Goal: Task Accomplishment & Management: Use online tool/utility

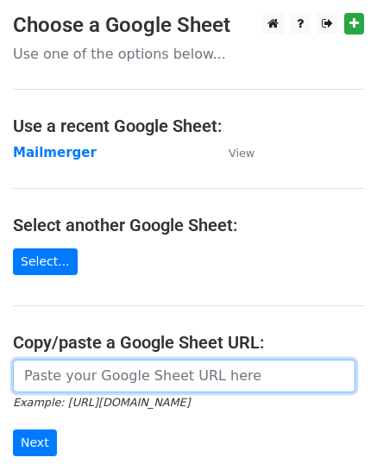
click at [150, 380] on input "url" at bounding box center [184, 376] width 342 height 33
click at [201, 375] on input "url" at bounding box center [184, 376] width 342 height 33
paste input "https://docs.google.com/spreadsheets/d/1ccMSiXkBaR0Q7ikp-SKIxYqZrD0Nn_vmtXVPm-e…"
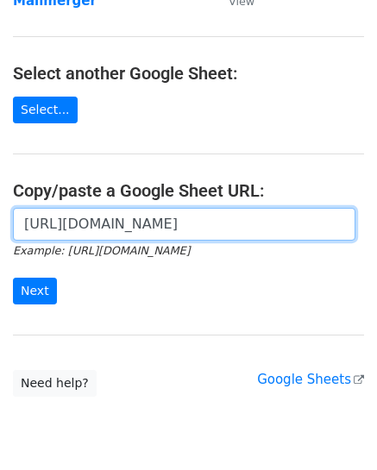
scroll to position [212, 0]
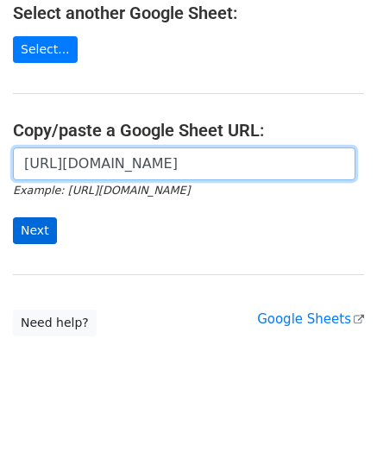
type input "https://docs.google.com/spreadsheets/d/1ccMSiXkBaR0Q7ikp-SKIxYqZrD0Nn_vmtXVPm-e…"
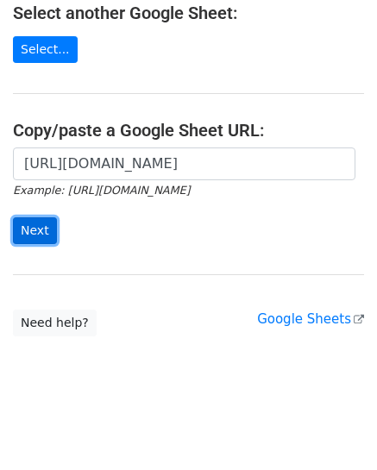
scroll to position [0, 0]
click at [36, 233] on input "Next" at bounding box center [35, 230] width 44 height 27
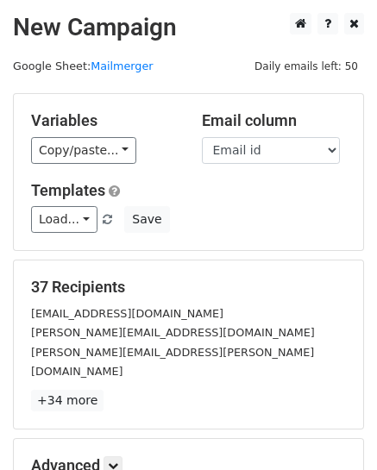
scroll to position [197, 0]
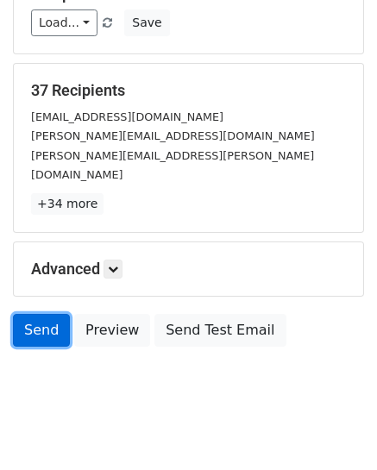
click at [55, 314] on link "Send" at bounding box center [41, 330] width 57 height 33
